Goal: Navigation & Orientation: Find specific page/section

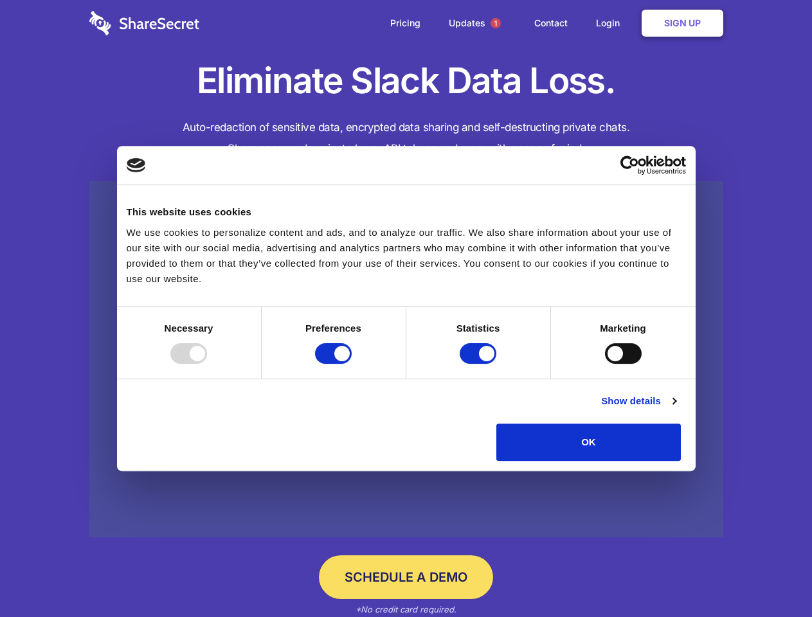
click at [207, 364] on div at bounding box center [188, 353] width 37 height 21
click at [351, 364] on input "Preferences" at bounding box center [333, 353] width 37 height 21
checkbox input "false"
click at [479, 364] on input "Statistics" at bounding box center [477, 353] width 37 height 21
checkbox input "false"
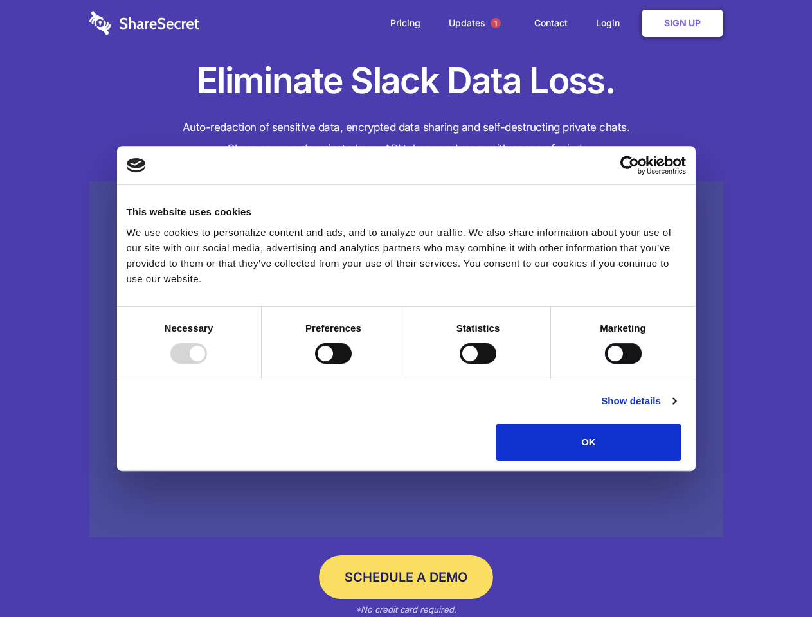
click at [605, 364] on input "Marketing" at bounding box center [623, 353] width 37 height 21
checkbox input "true"
click at [675, 409] on link "Show details" at bounding box center [638, 400] width 75 height 15
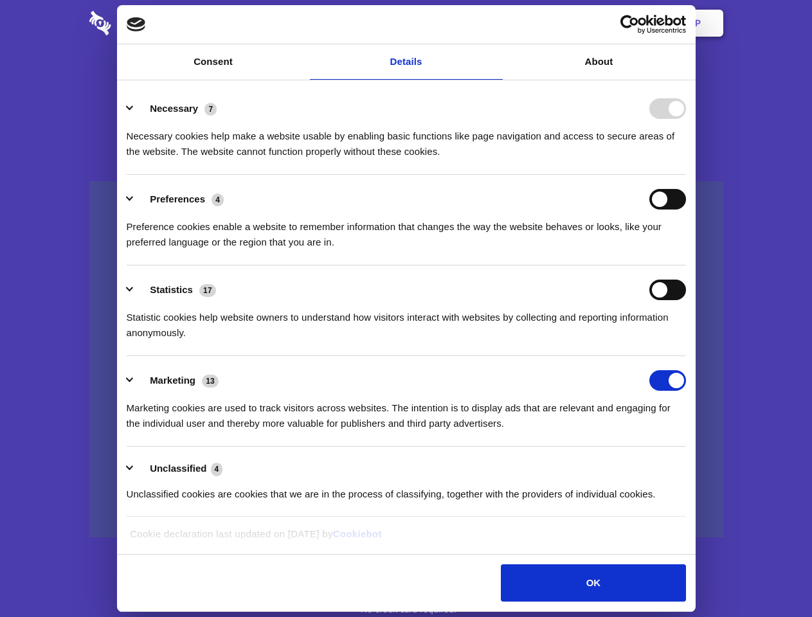
click at [686, 159] on div "Necessary cookies help make a website usable by enabling basic functions like p…" at bounding box center [406, 139] width 559 height 40
click at [495, 23] on span "1" at bounding box center [495, 23] width 10 height 10
